Goal: Transaction & Acquisition: Download file/media

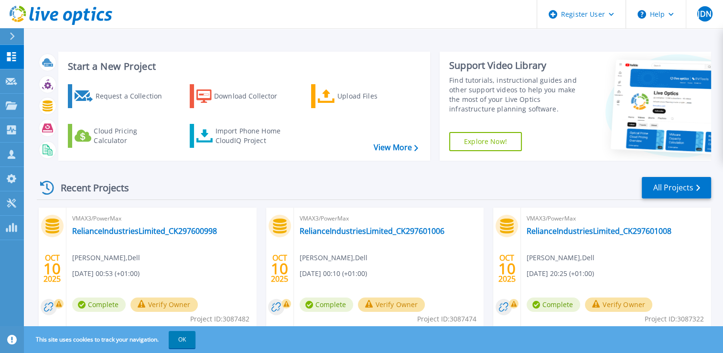
click at [10, 30] on div at bounding box center [16, 36] width 15 height 16
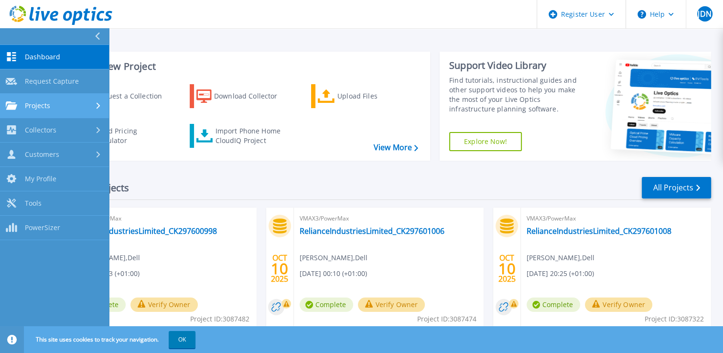
click at [95, 110] on link "Projects Projects" at bounding box center [54, 106] width 109 height 24
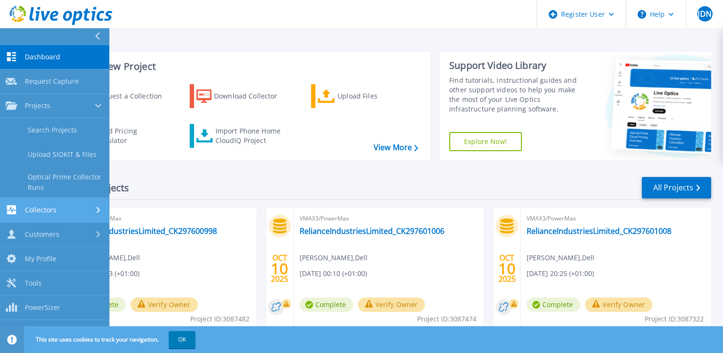
click at [99, 206] on div at bounding box center [99, 210] width 8 height 8
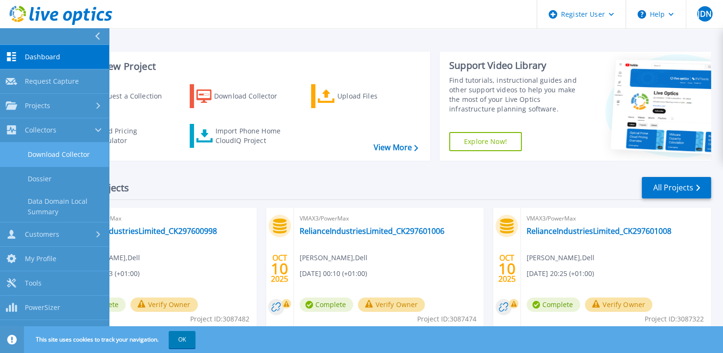
click at [75, 153] on link "Download Collector" at bounding box center [54, 154] width 109 height 24
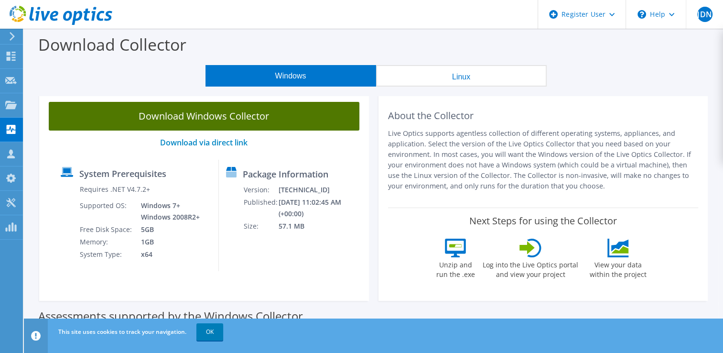
click at [284, 111] on link "Download Windows Collector" at bounding box center [204, 116] width 311 height 29
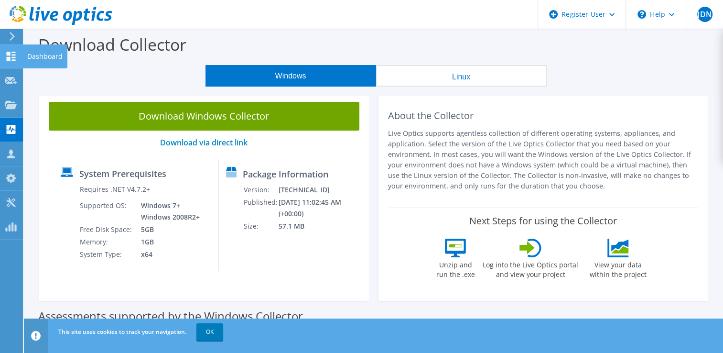
click at [8, 54] on use at bounding box center [11, 56] width 9 height 9
